Goal: Transaction & Acquisition: Purchase product/service

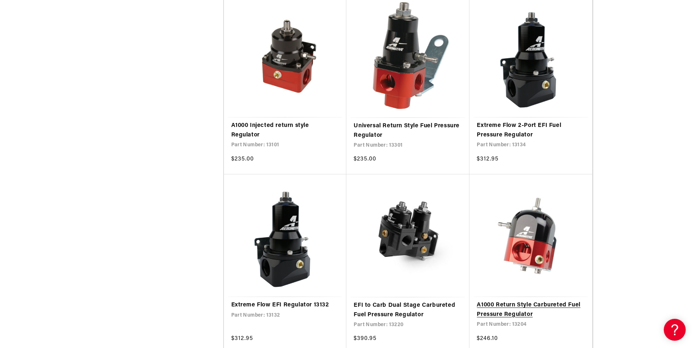
scroll to position [438, 0]
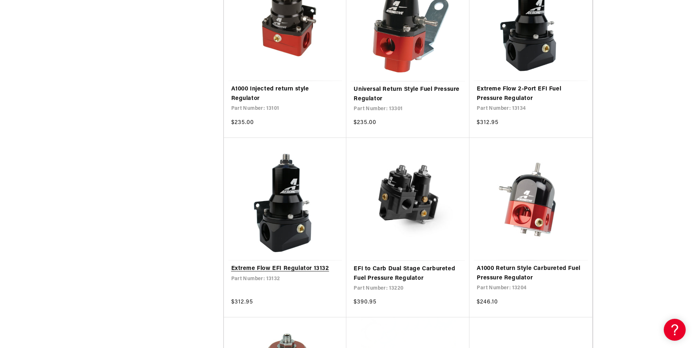
click at [317, 269] on link "Extreme Flow EFI Regulator 13132" at bounding box center [285, 268] width 108 height 9
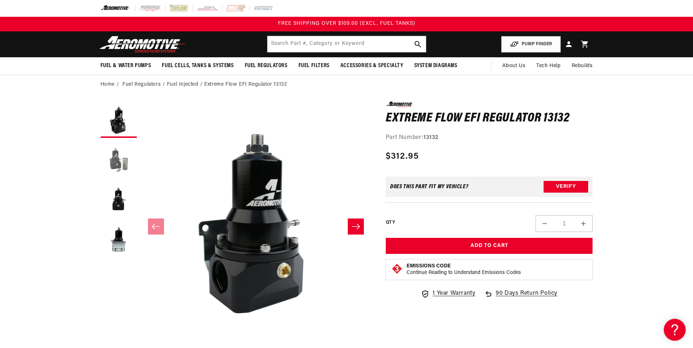
click at [130, 166] on button "Load image 2 in gallery view" at bounding box center [118, 160] width 37 height 37
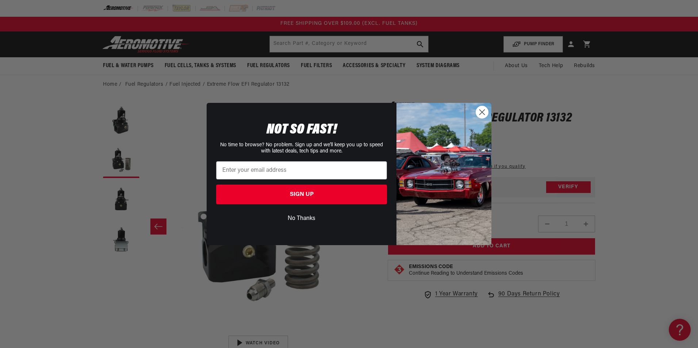
click at [475, 122] on img "POPUP Form" at bounding box center [444, 174] width 95 height 142
click at [484, 115] on circle "Close dialog" at bounding box center [482, 112] width 12 height 12
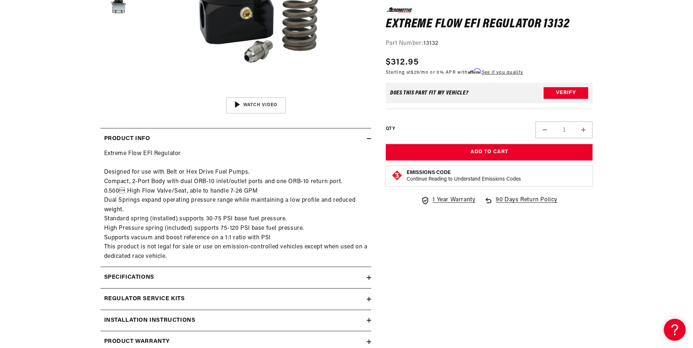
scroll to position [256, 0]
